Goal: Transaction & Acquisition: Purchase product/service

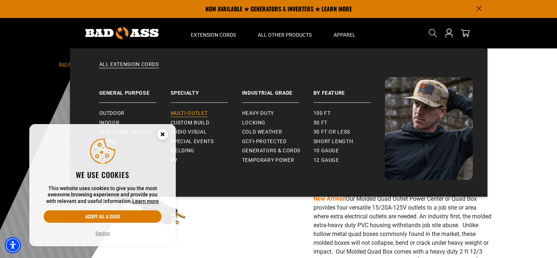
click at [200, 113] on span "Multi-Outlet" at bounding box center [189, 113] width 37 height 7
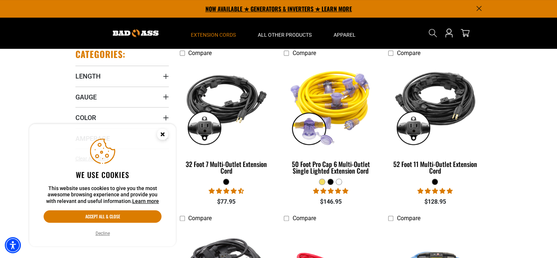
scroll to position [141, 0]
